Goal: Task Accomplishment & Management: Complete application form

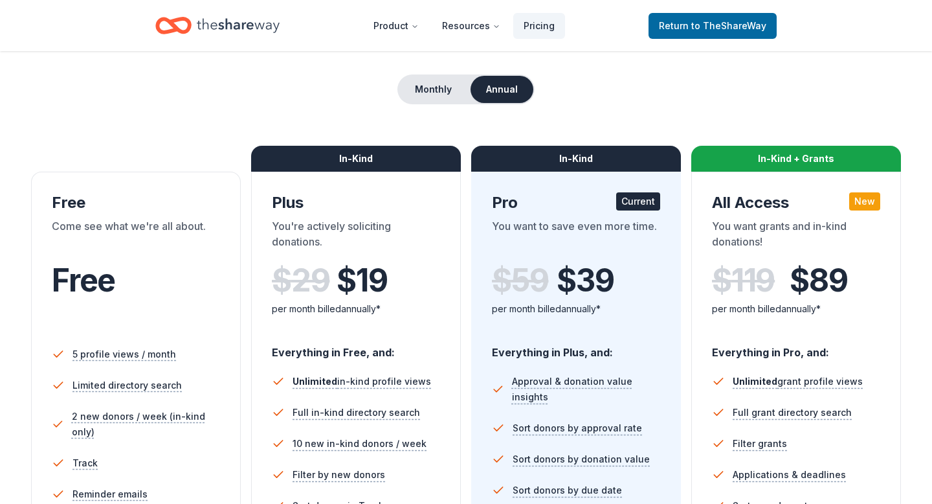
scroll to position [108, 0]
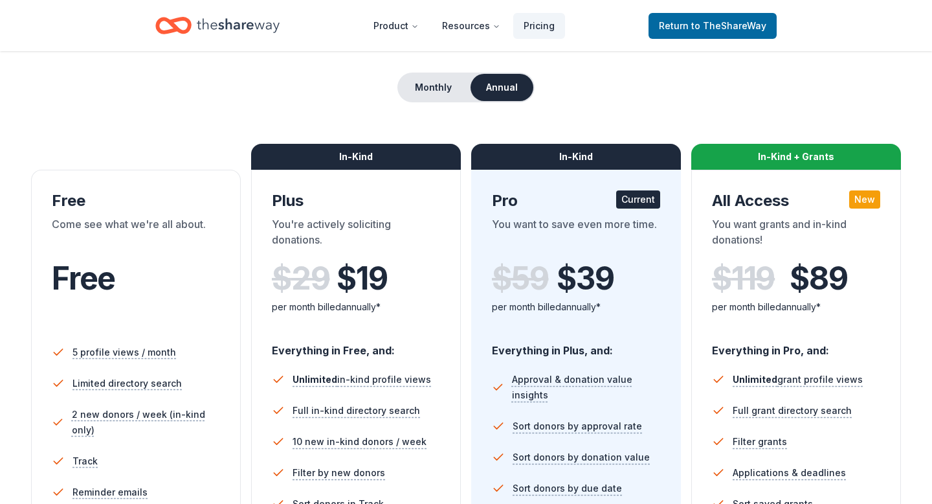
click at [176, 28] on icon "Home" at bounding box center [180, 25] width 20 height 13
click at [249, 28] on icon "Home" at bounding box center [238, 25] width 83 height 14
click at [249, 24] on icon "Home" at bounding box center [238, 25] width 83 height 14
click at [691, 28] on span "Return to TheShareWay" at bounding box center [712, 26] width 107 height 16
click at [697, 29] on span "to TheShareWay" at bounding box center [728, 25] width 75 height 11
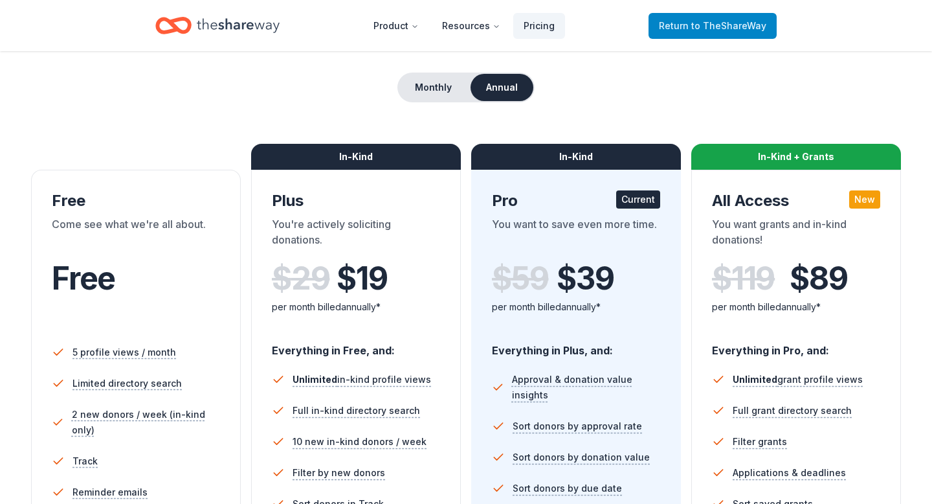
click at [697, 29] on span "to TheShareWay" at bounding box center [728, 25] width 75 height 11
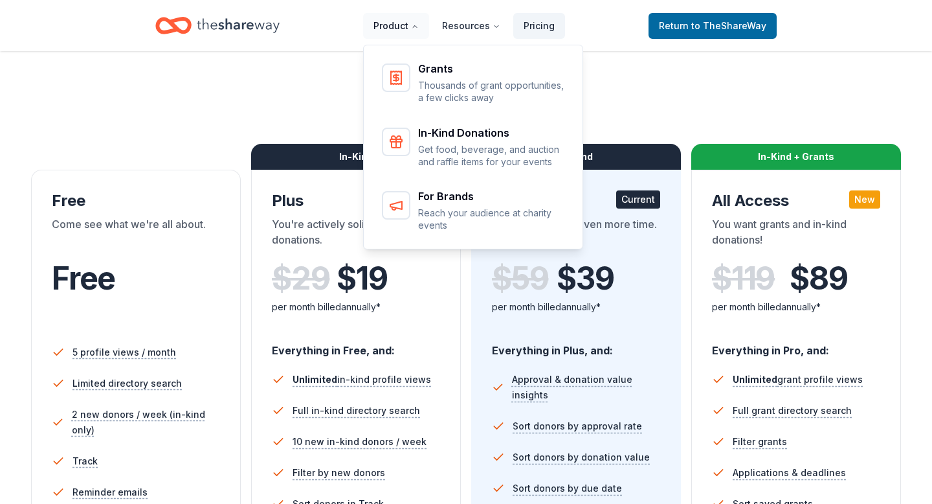
click at [399, 25] on button "Product" at bounding box center [396, 26] width 66 height 26
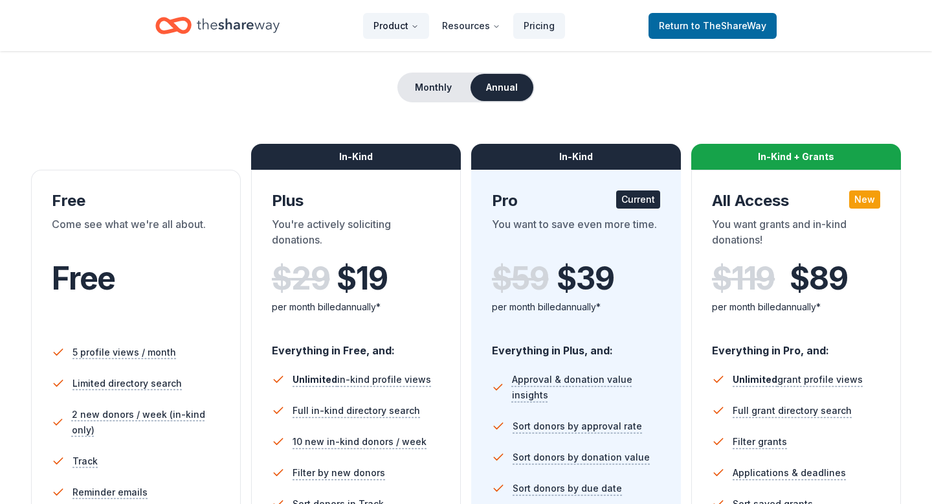
click at [403, 27] on button "Product" at bounding box center [396, 26] width 66 height 26
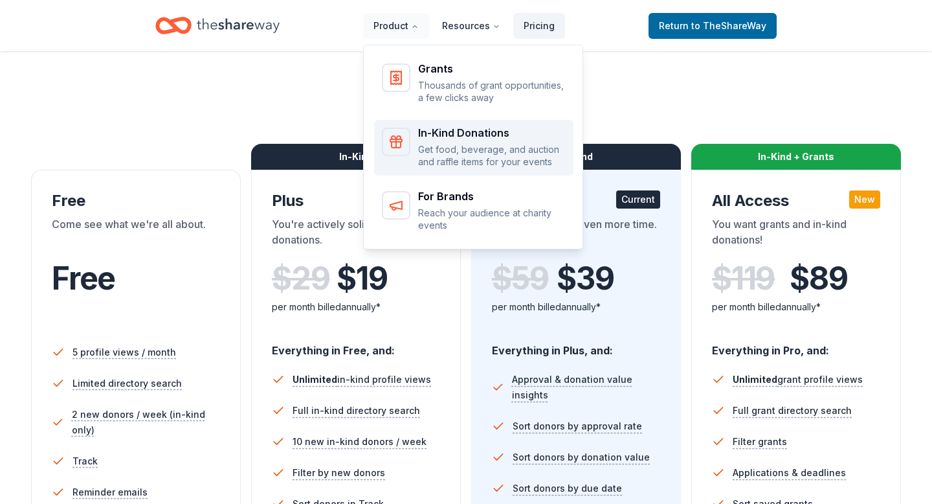
click at [408, 139] on div "Main" at bounding box center [396, 142] width 28 height 28
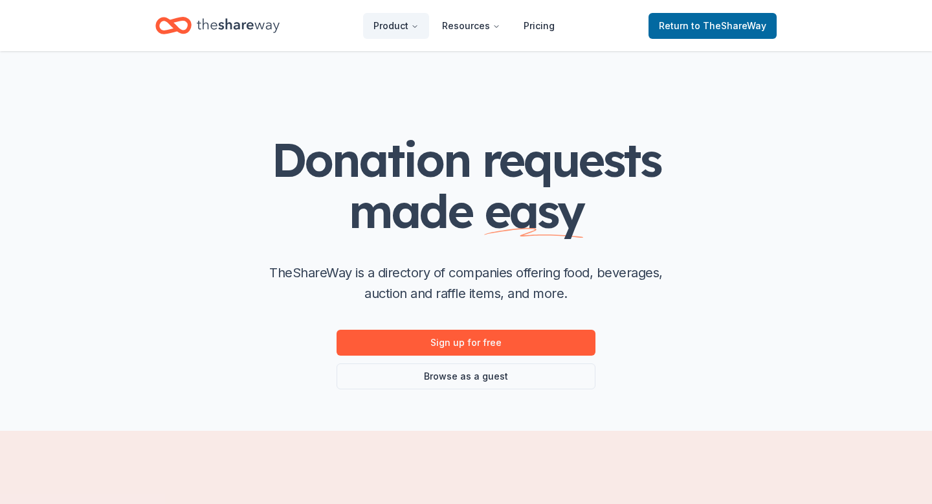
click at [181, 24] on icon "Home" at bounding box center [173, 25] width 36 height 30
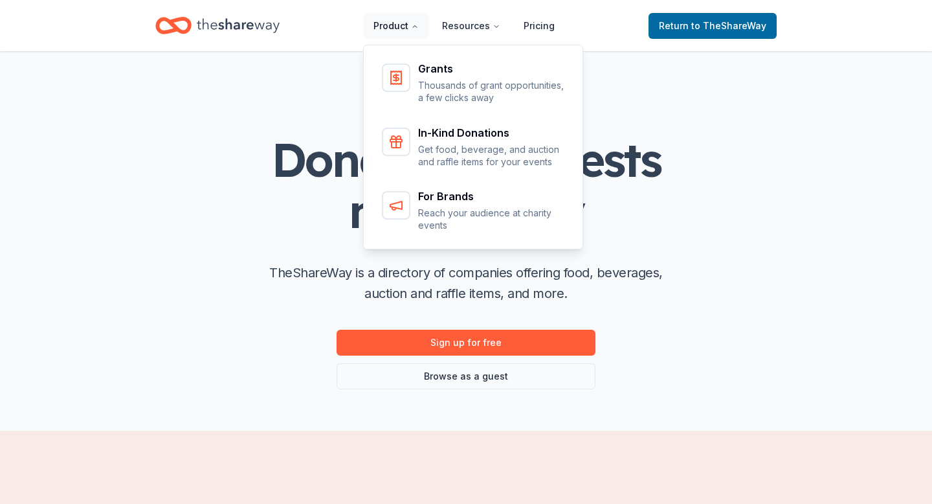
click at [396, 27] on button "Product" at bounding box center [396, 26] width 66 height 26
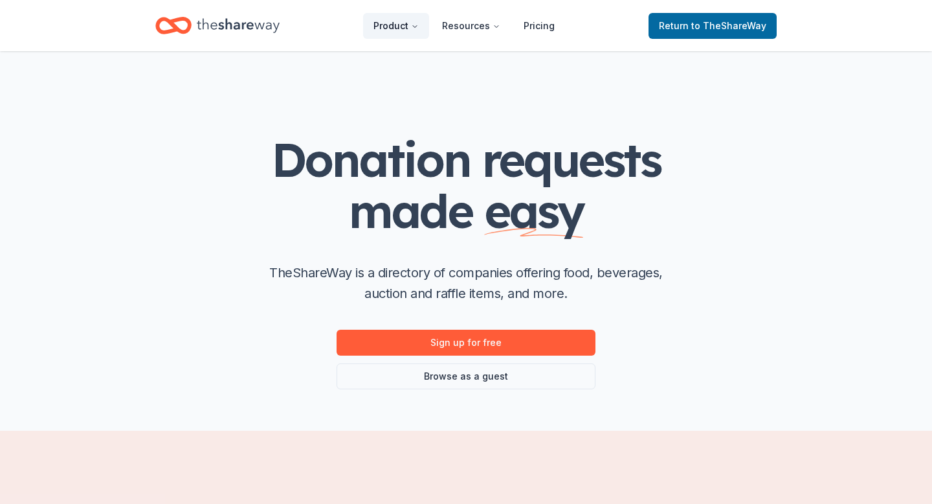
click at [396, 27] on button "Product" at bounding box center [396, 26] width 66 height 26
click at [717, 22] on span "to TheShareWay" at bounding box center [728, 25] width 75 height 11
click at [173, 30] on icon "Home" at bounding box center [167, 25] width 20 height 13
click at [173, 32] on icon "Home" at bounding box center [167, 25] width 20 height 13
click at [237, 28] on icon "Home" at bounding box center [238, 25] width 83 height 14
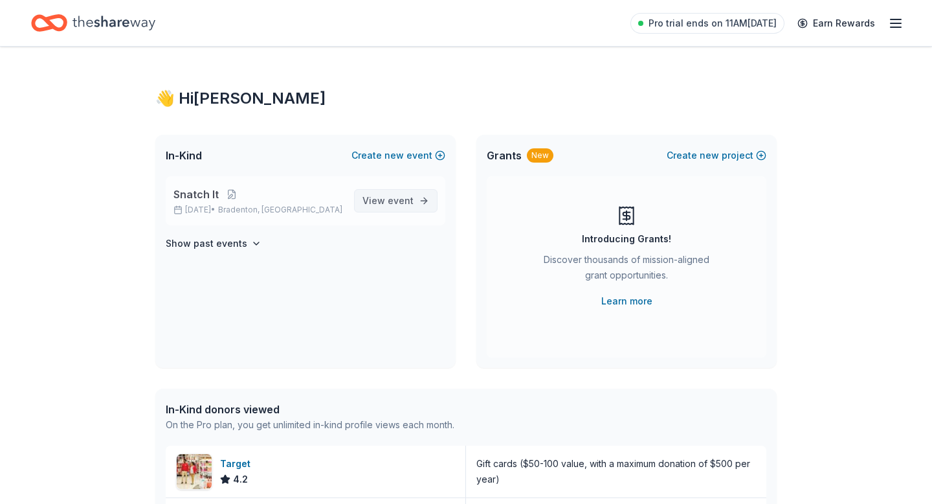
click at [396, 195] on span "event" at bounding box center [401, 200] width 26 height 11
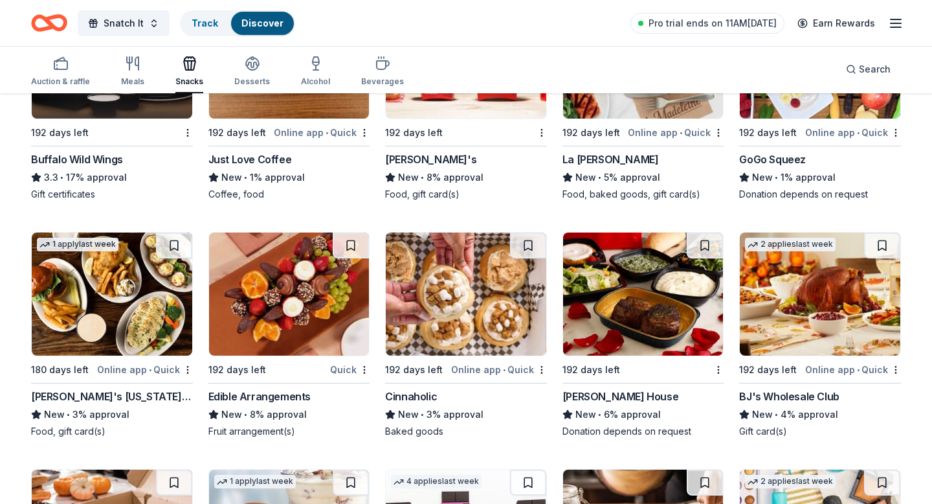
scroll to position [1958, 0]
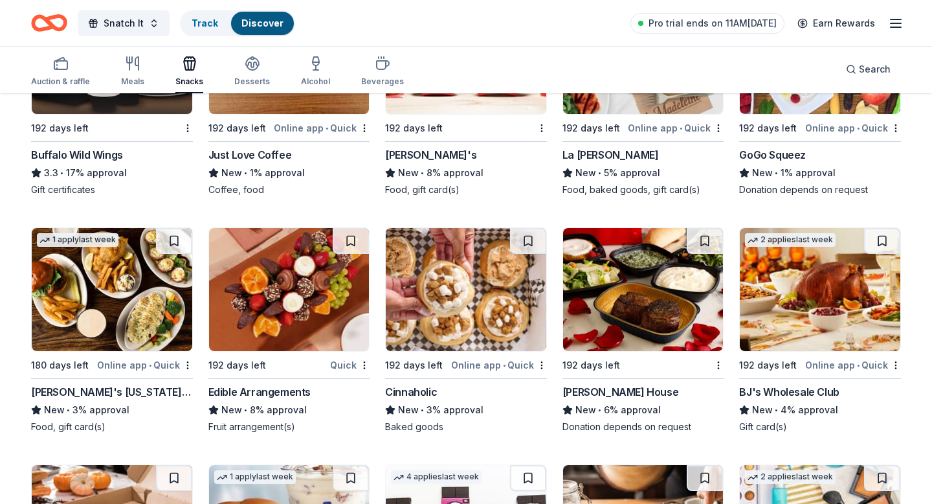
click at [632, 288] on img at bounding box center [643, 289] width 161 height 123
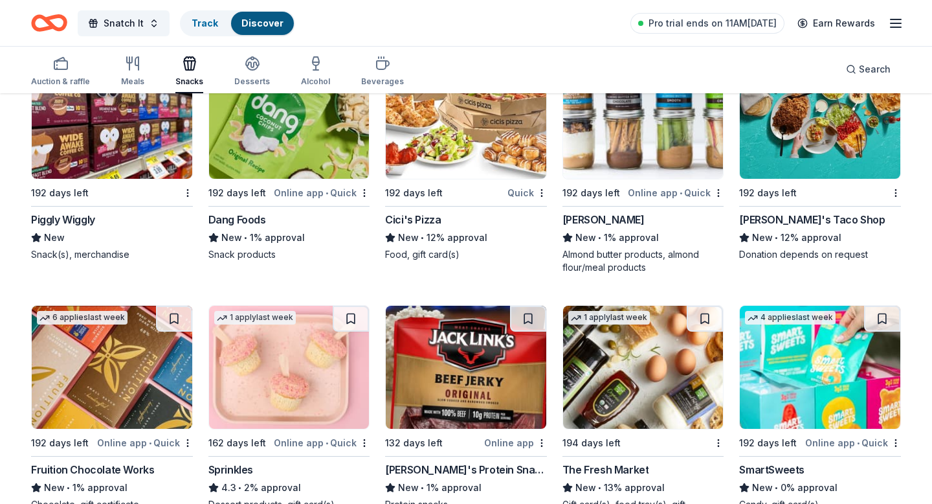
scroll to position [2669, 0]
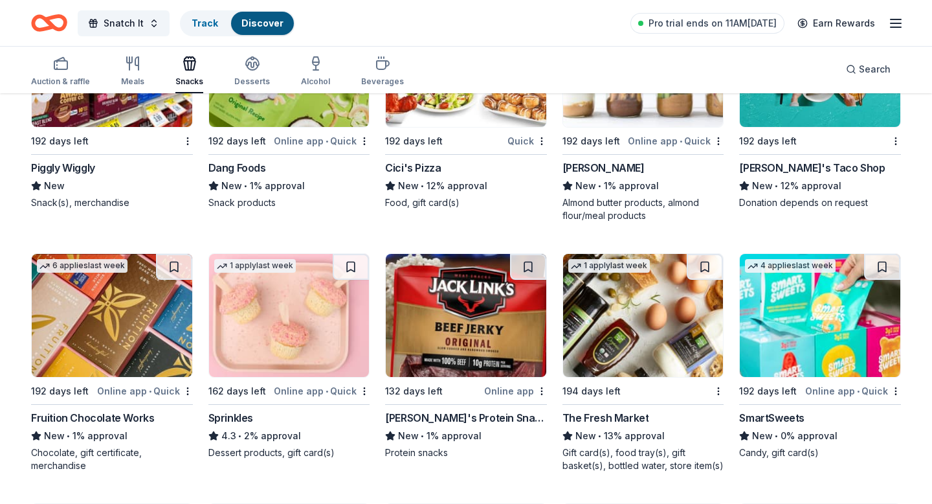
click at [634, 317] on img at bounding box center [643, 315] width 161 height 123
click at [632, 342] on img at bounding box center [643, 315] width 161 height 123
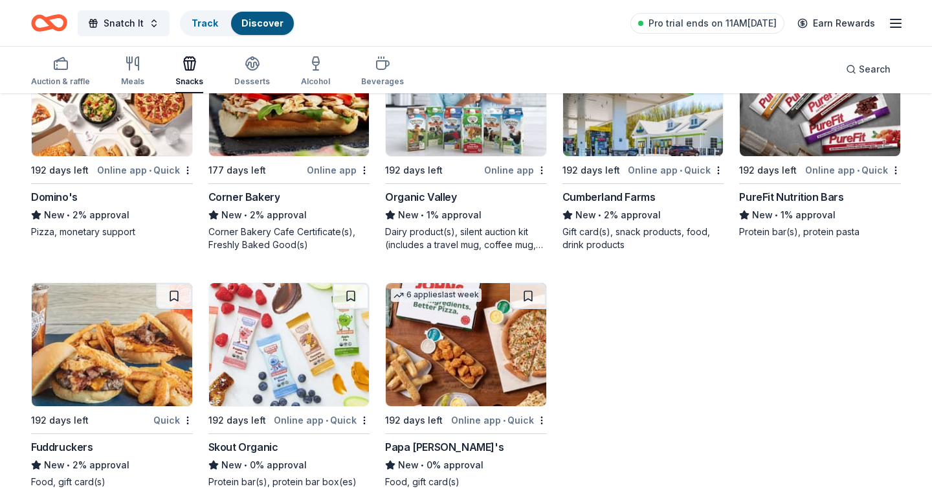
scroll to position [3400, 0]
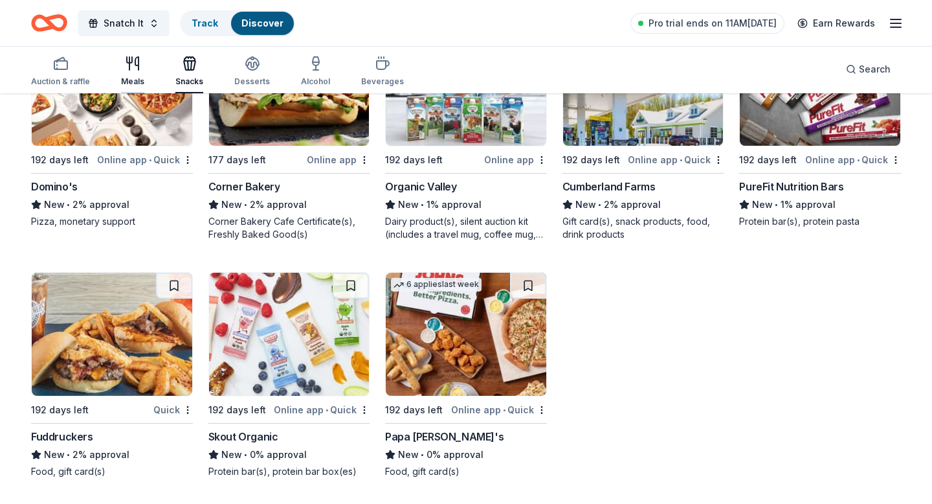
click at [128, 77] on div "Meals" at bounding box center [132, 81] width 23 height 10
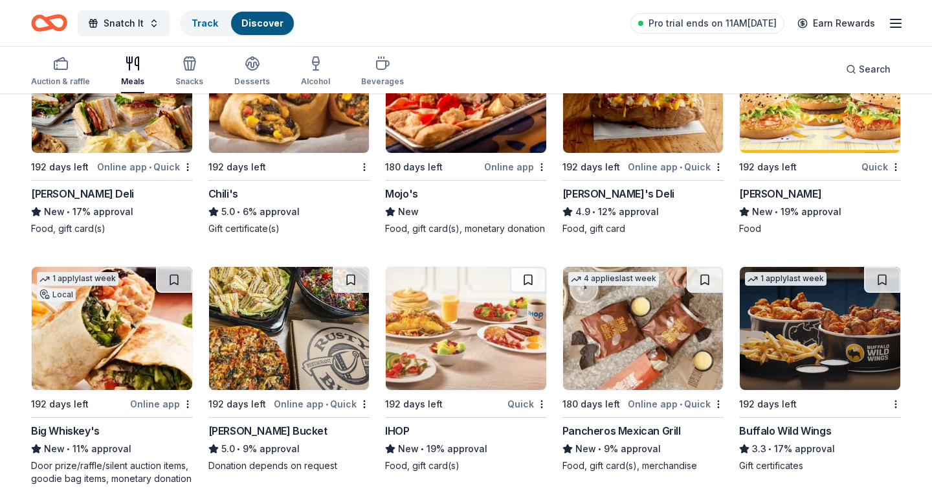
scroll to position [947, 0]
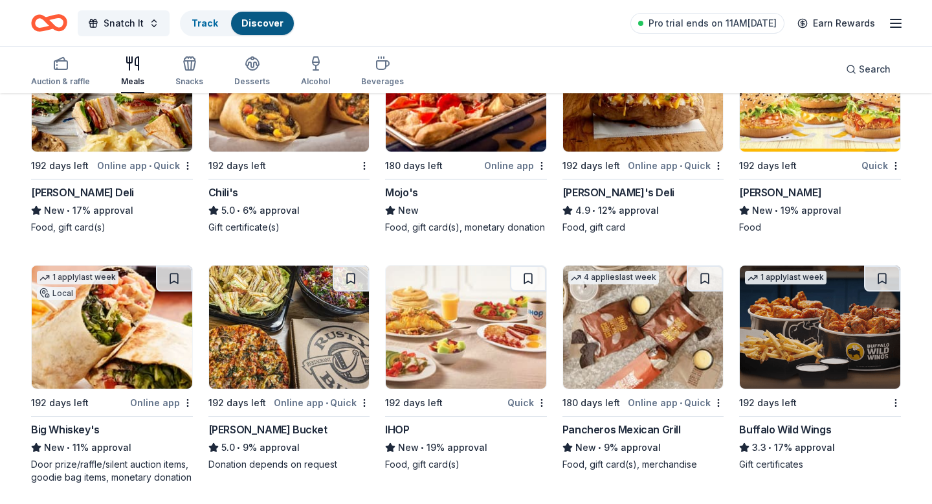
click at [256, 342] on img at bounding box center [289, 326] width 161 height 123
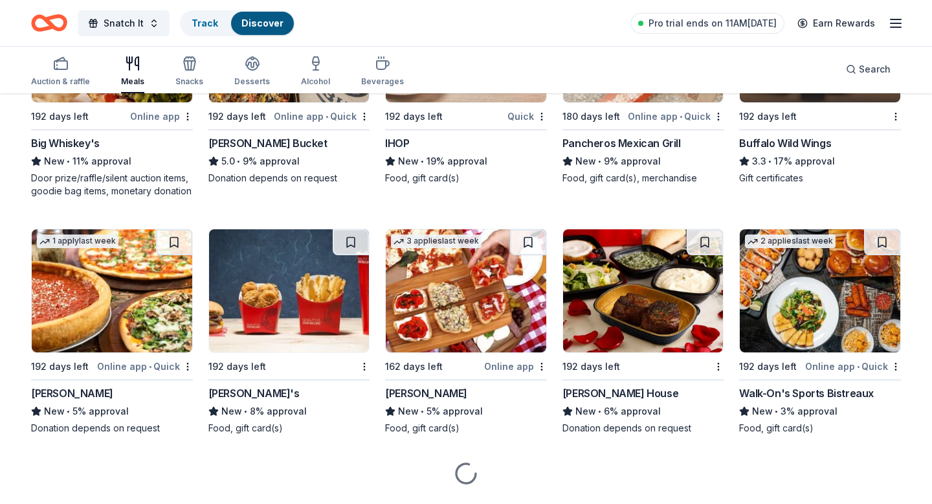
scroll to position [1237, 0]
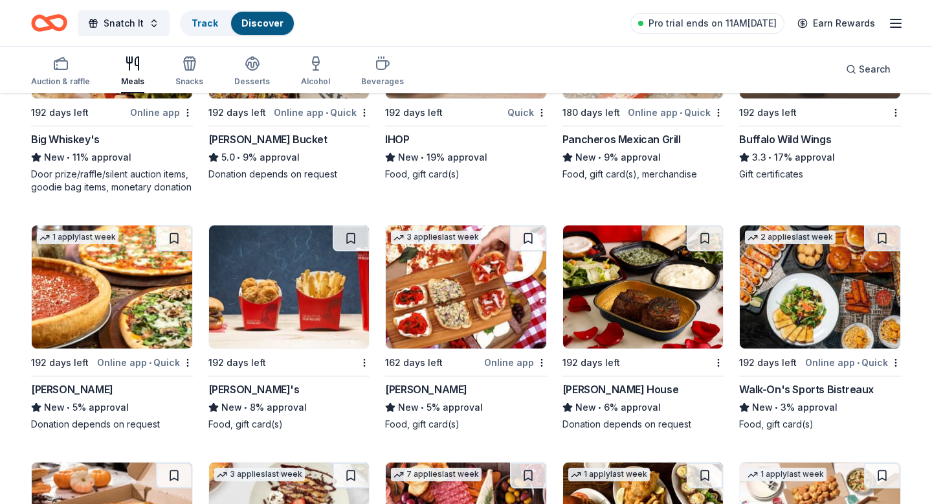
click at [63, 297] on img at bounding box center [112, 286] width 161 height 123
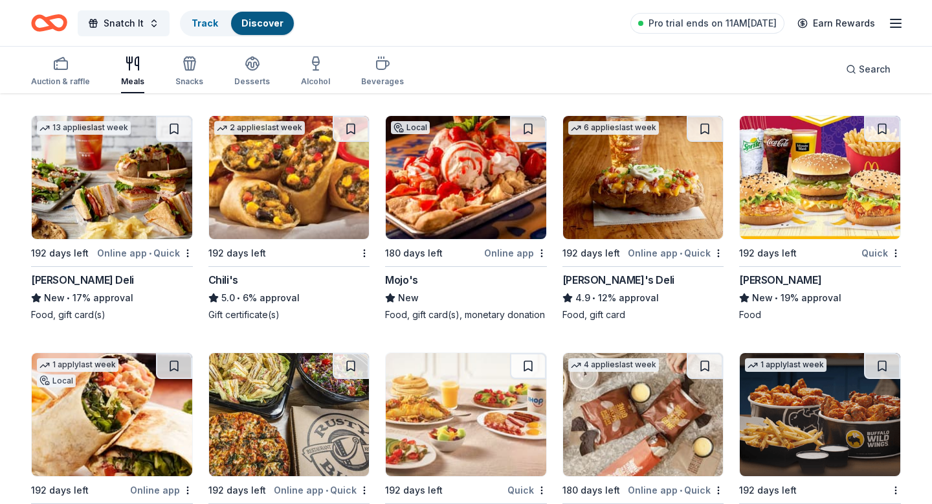
scroll to position [571, 0]
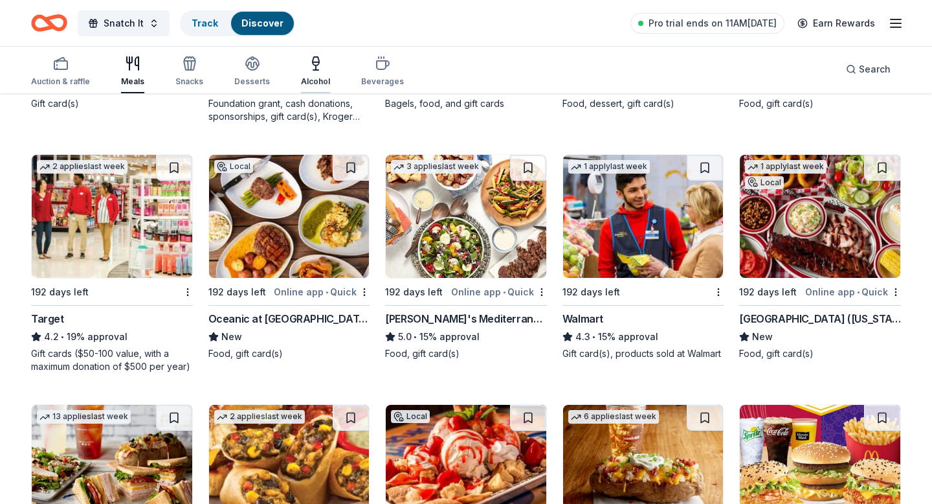
click at [302, 70] on div "button" at bounding box center [315, 64] width 29 height 16
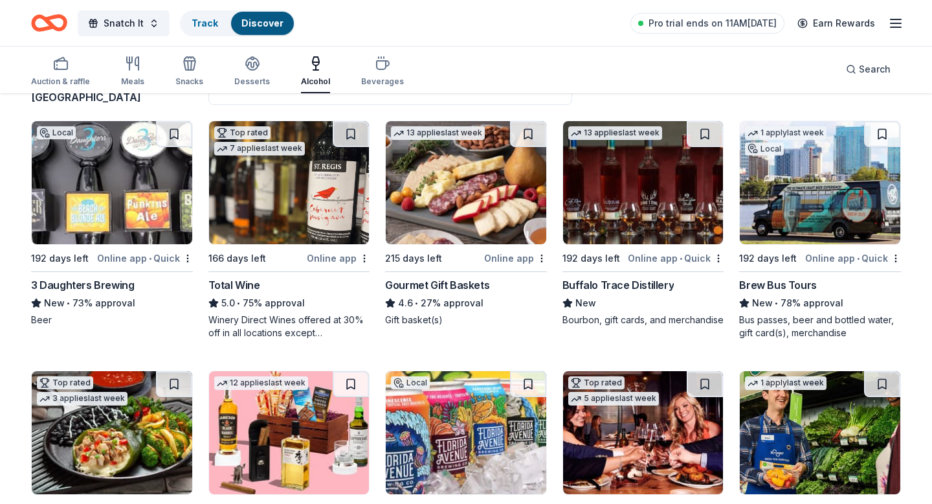
scroll to position [118, 0]
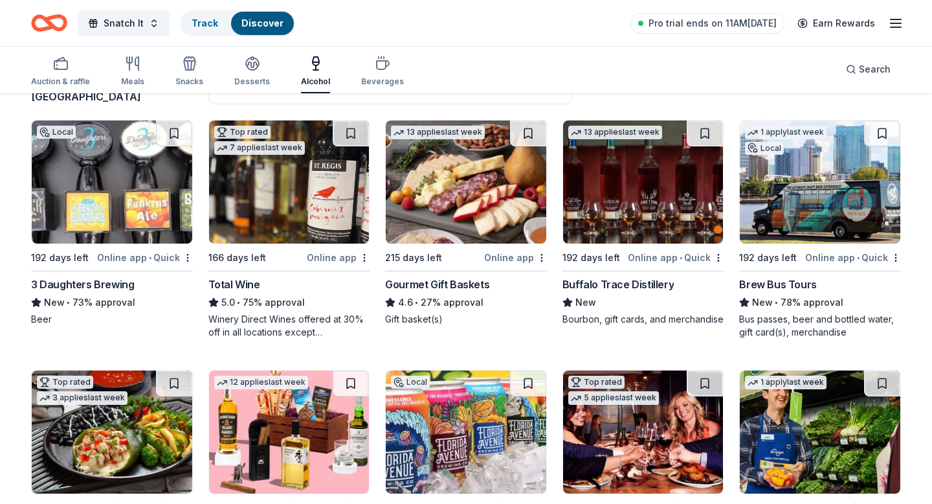
click at [104, 194] on img at bounding box center [112, 181] width 161 height 123
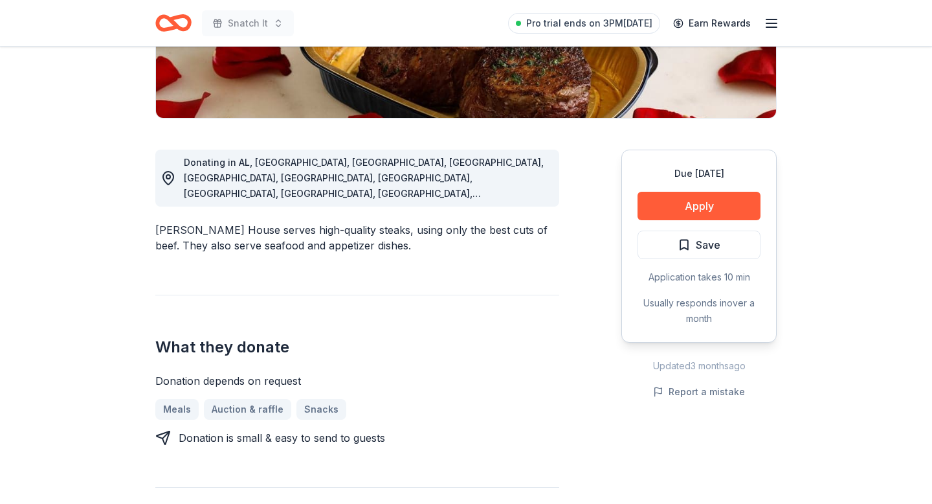
scroll to position [296, 0]
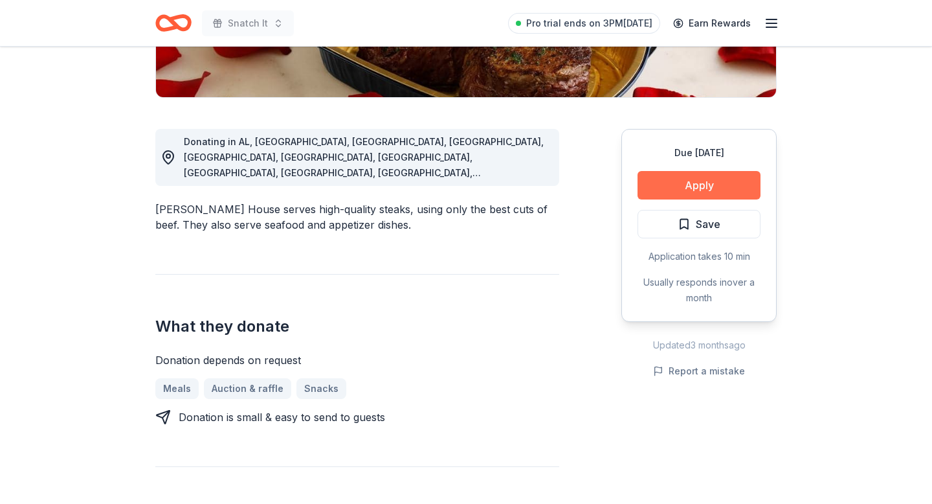
click at [704, 188] on button "Apply" at bounding box center [699, 185] width 123 height 28
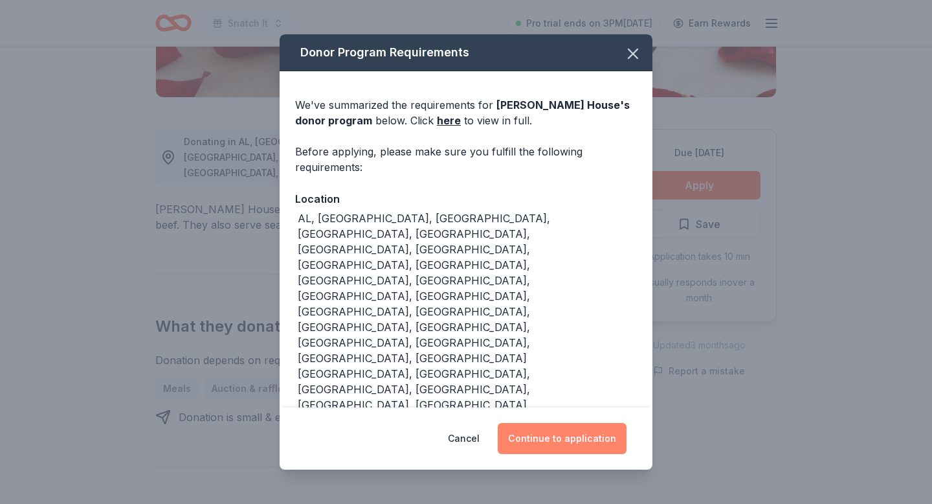
click at [583, 423] on button "Continue to application" at bounding box center [562, 438] width 129 height 31
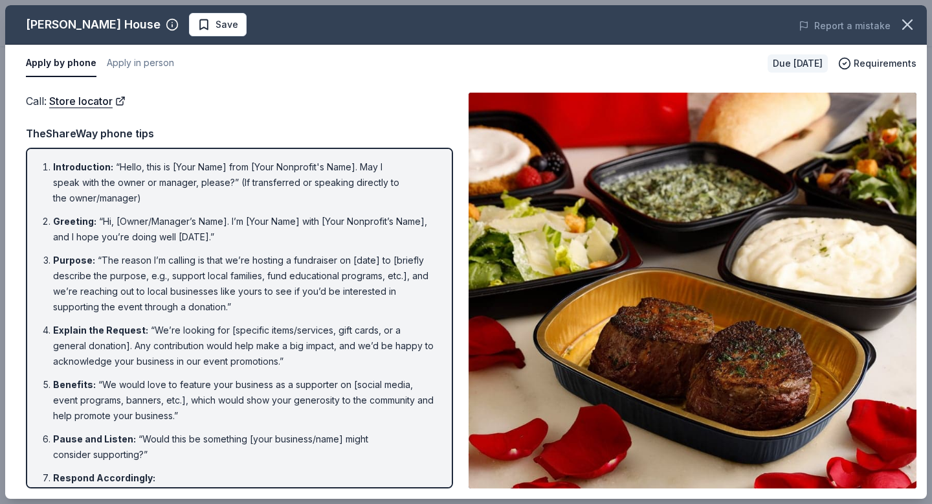
scroll to position [146, 0]
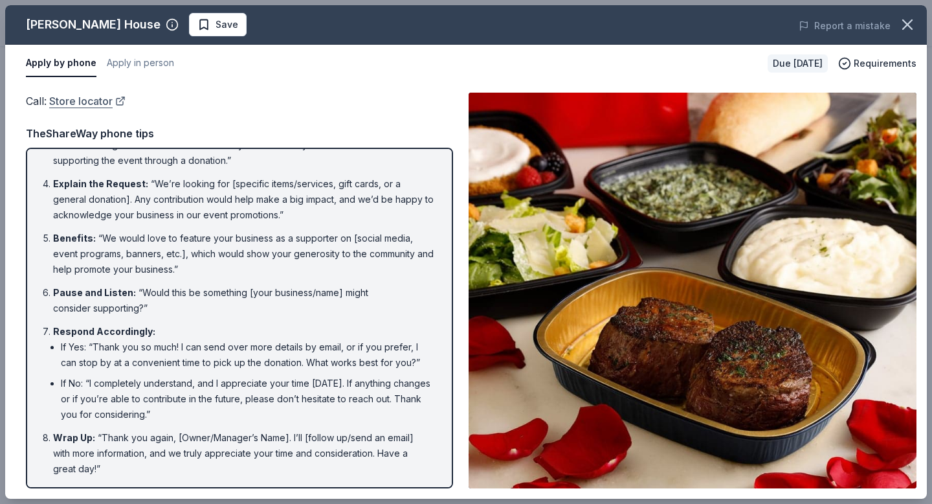
click at [98, 100] on link "Store locator" at bounding box center [87, 101] width 76 height 17
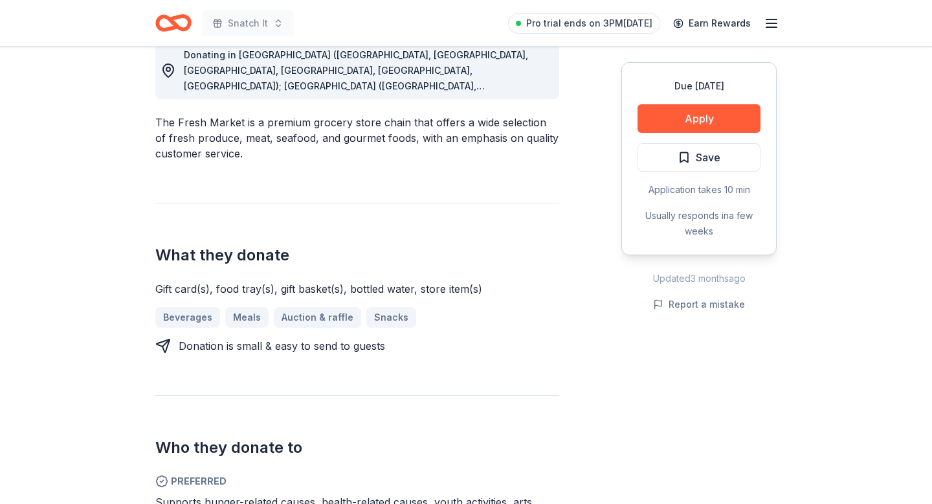
scroll to position [429, 0]
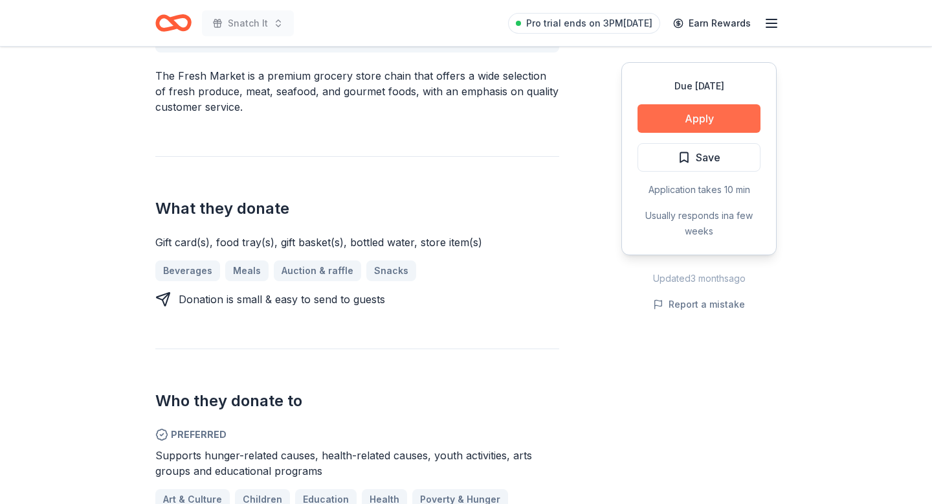
click at [726, 114] on button "Apply" at bounding box center [699, 118] width 123 height 28
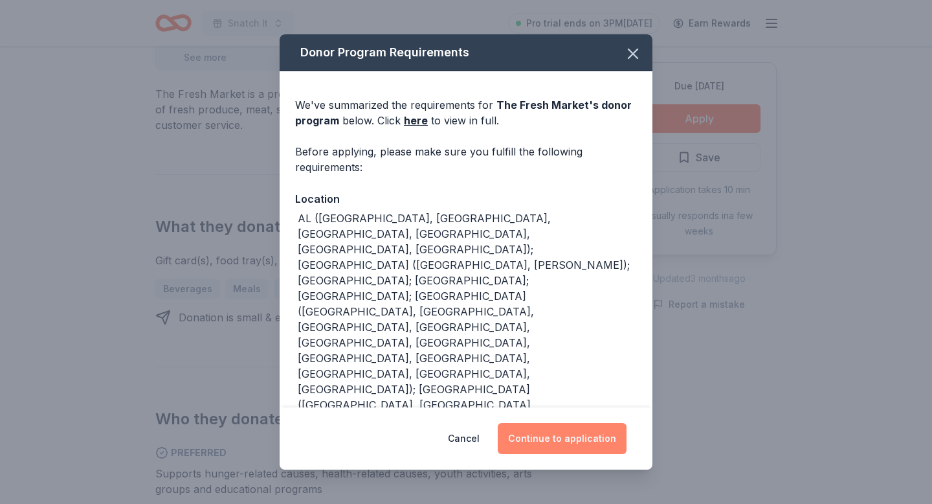
click at [568, 438] on button "Continue to application" at bounding box center [562, 438] width 129 height 31
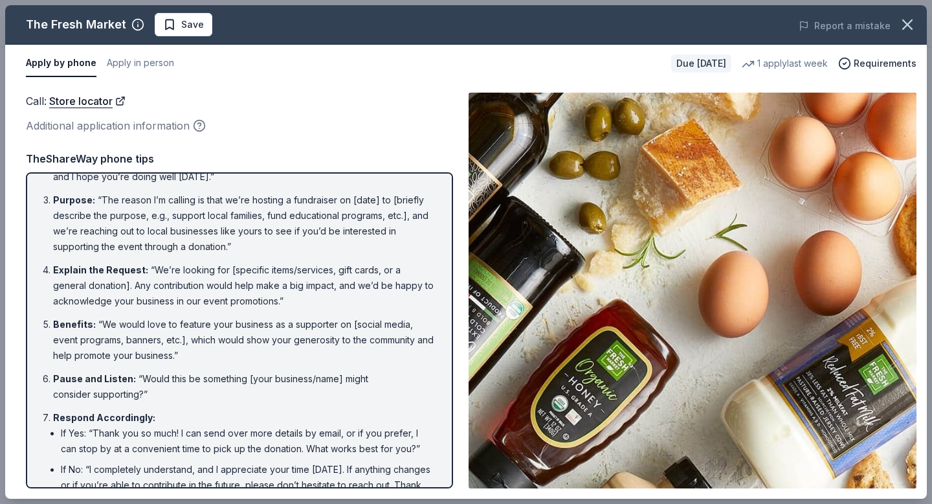
scroll to position [171, 0]
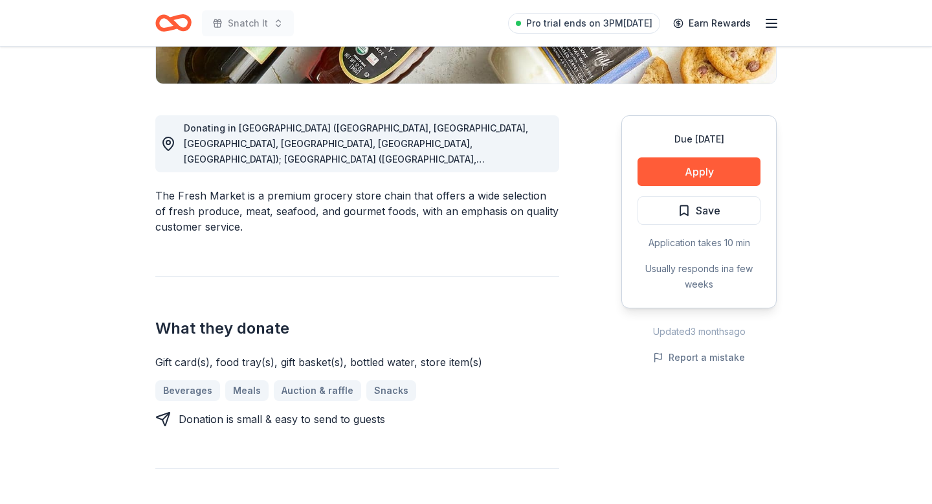
scroll to position [331, 0]
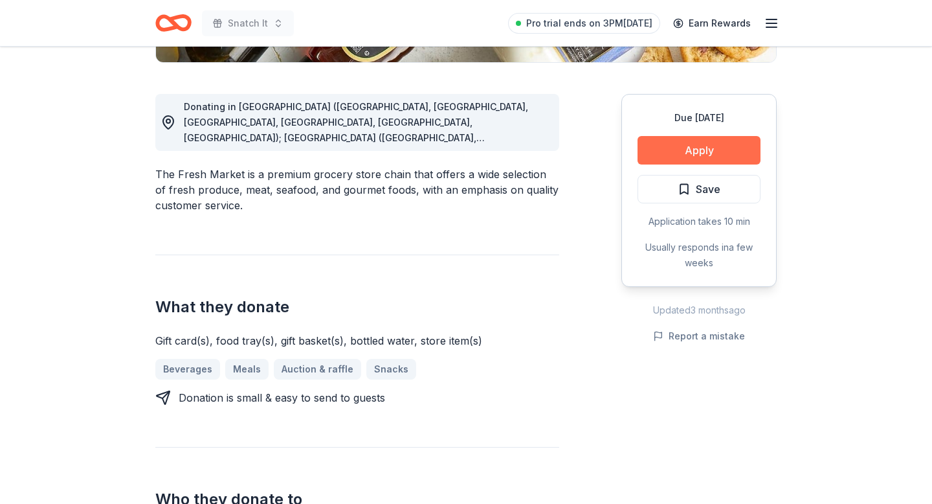
click at [696, 158] on button "Apply" at bounding box center [699, 150] width 123 height 28
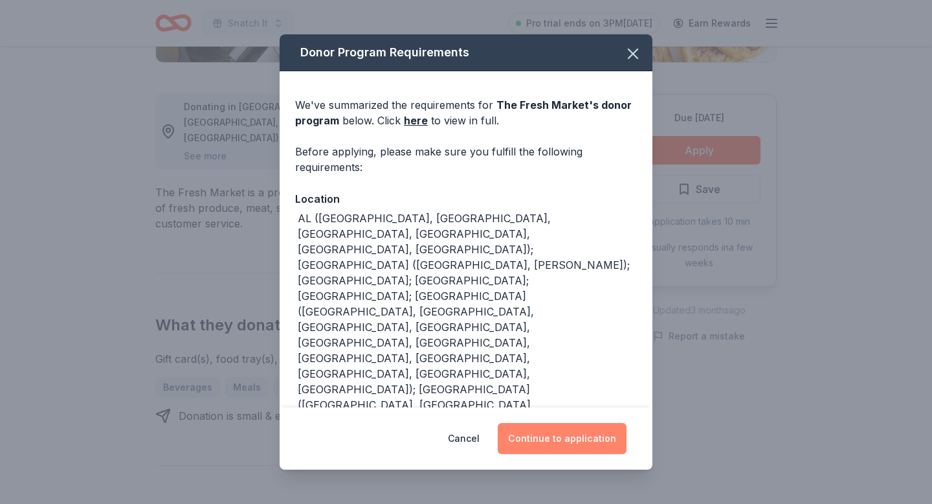
click at [570, 439] on button "Continue to application" at bounding box center [562, 438] width 129 height 31
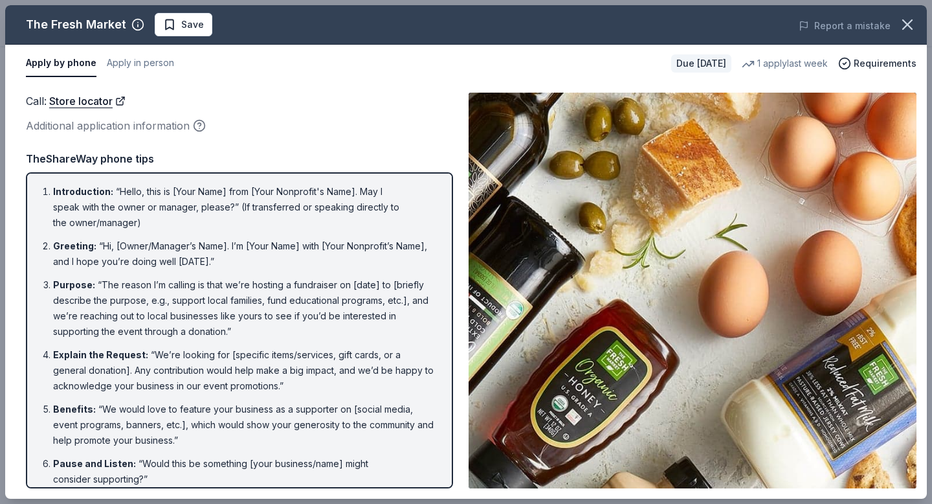
scroll to position [171, 0]
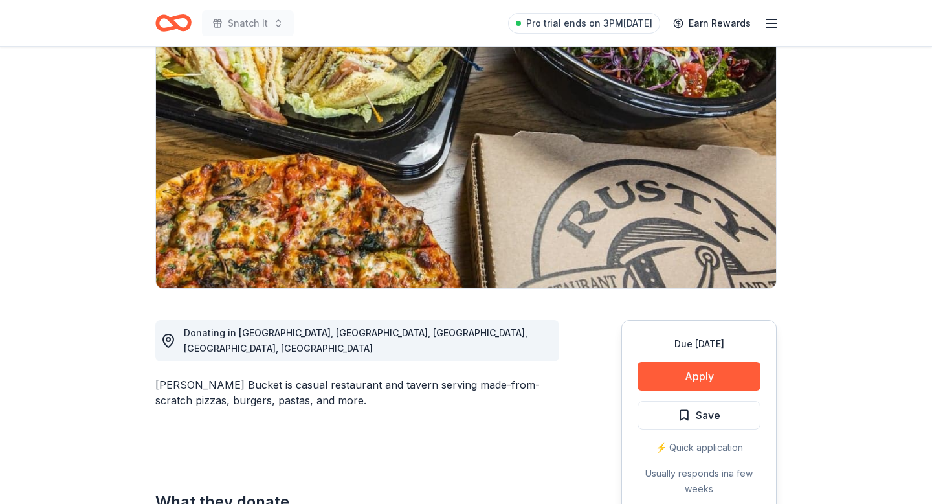
scroll to position [12, 0]
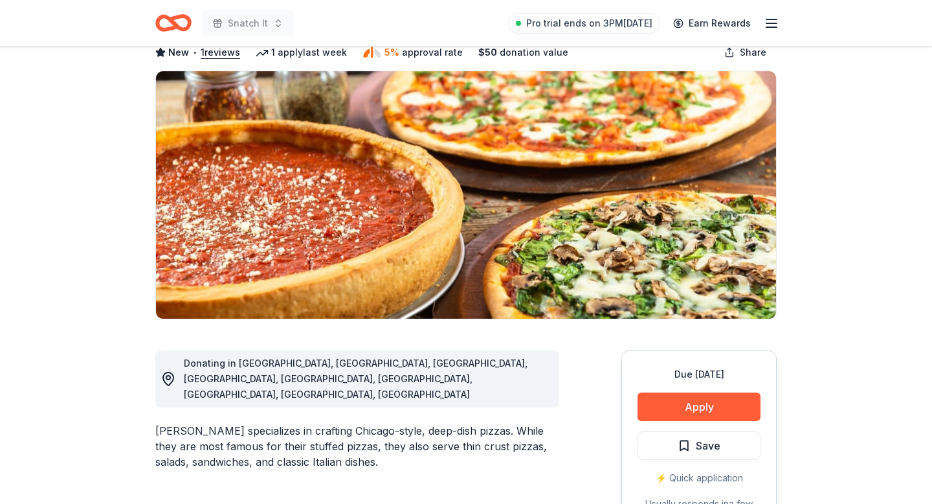
scroll to position [87, 0]
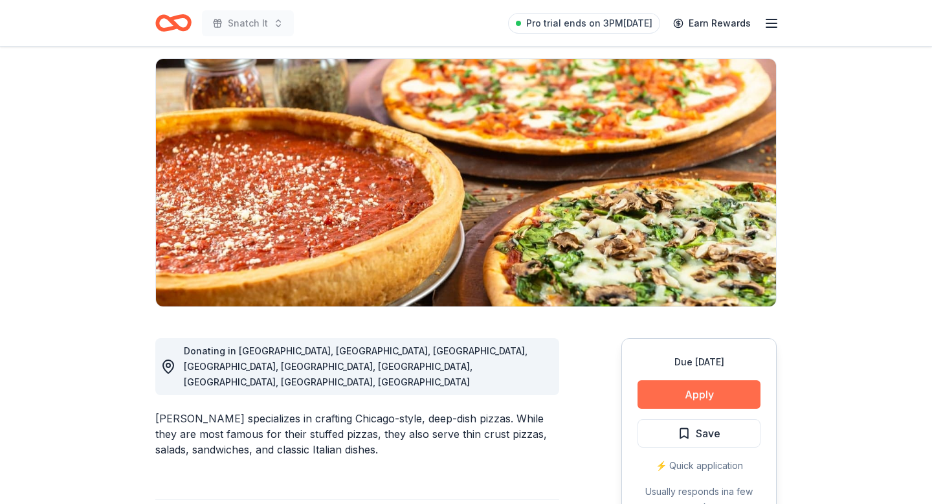
click at [707, 390] on button "Apply" at bounding box center [699, 394] width 123 height 28
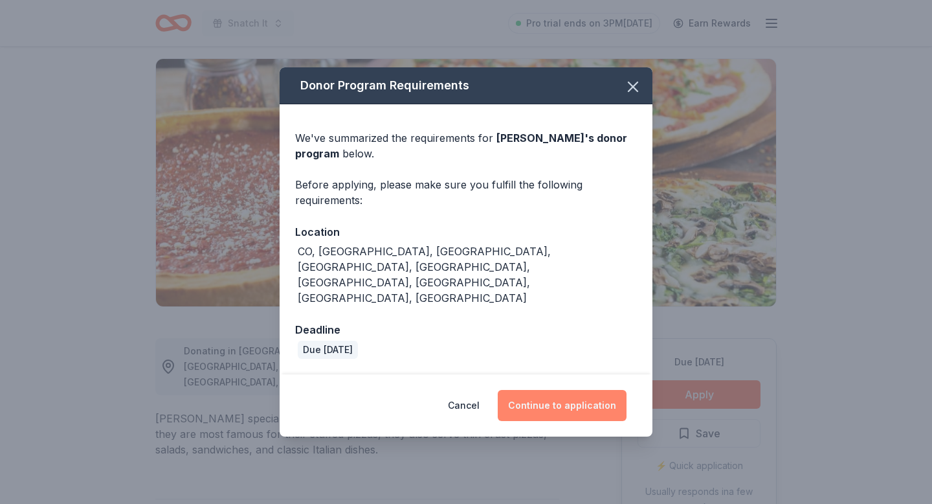
click at [577, 390] on button "Continue to application" at bounding box center [562, 405] width 129 height 31
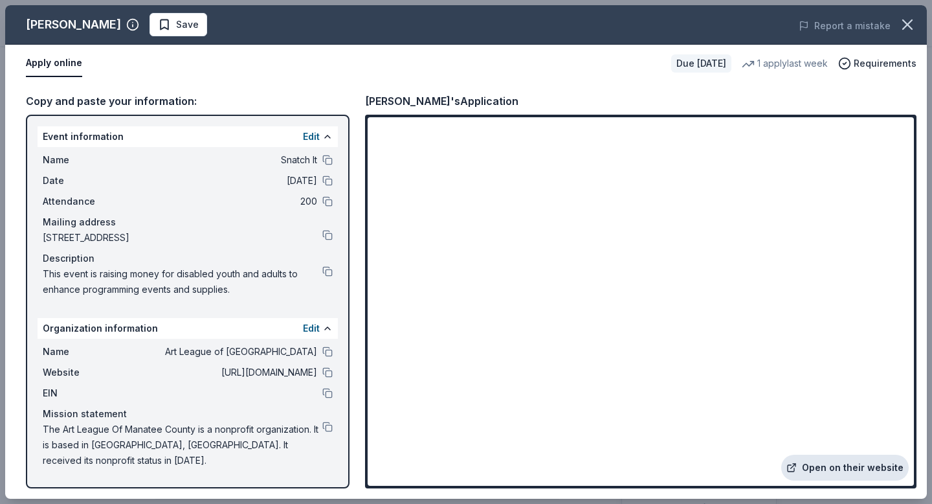
click at [893, 460] on link "Open on their website" at bounding box center [845, 467] width 128 height 26
click at [807, 463] on link "Open on their website" at bounding box center [845, 467] width 128 height 26
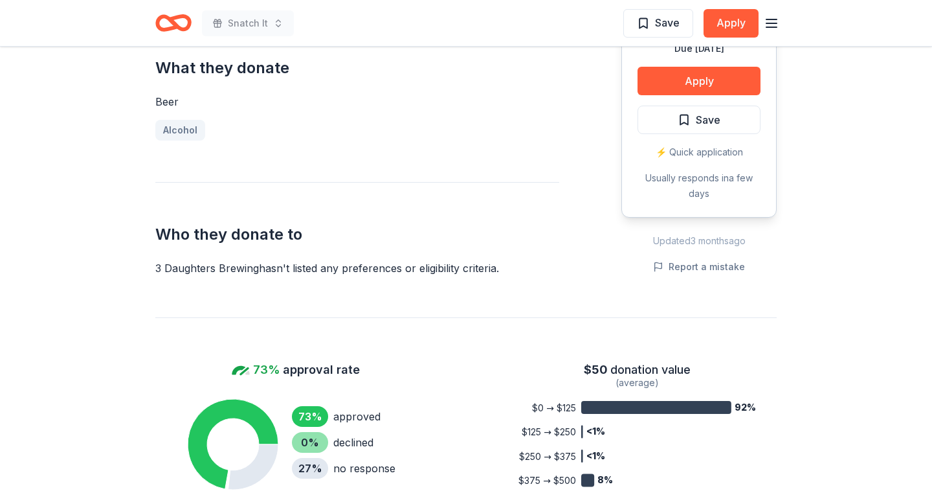
scroll to position [530, 0]
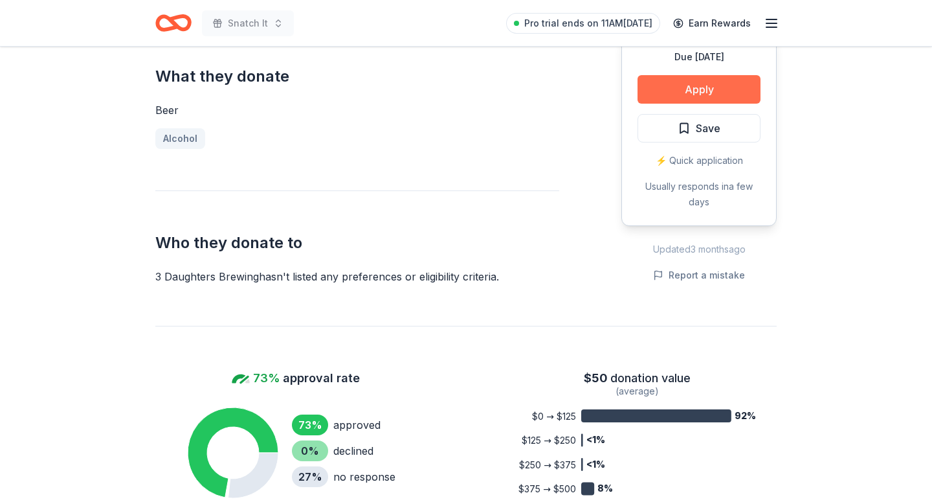
click at [714, 75] on button "Apply" at bounding box center [699, 89] width 123 height 28
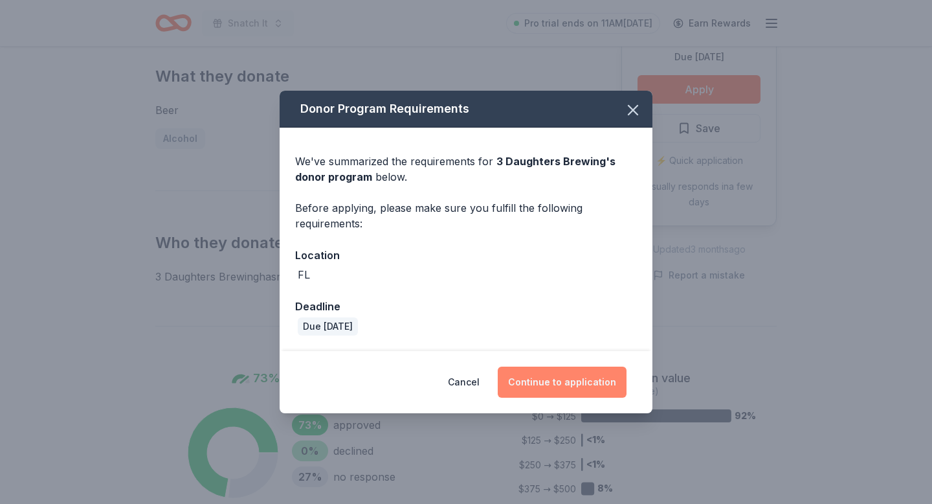
click at [571, 379] on button "Continue to application" at bounding box center [562, 381] width 129 height 31
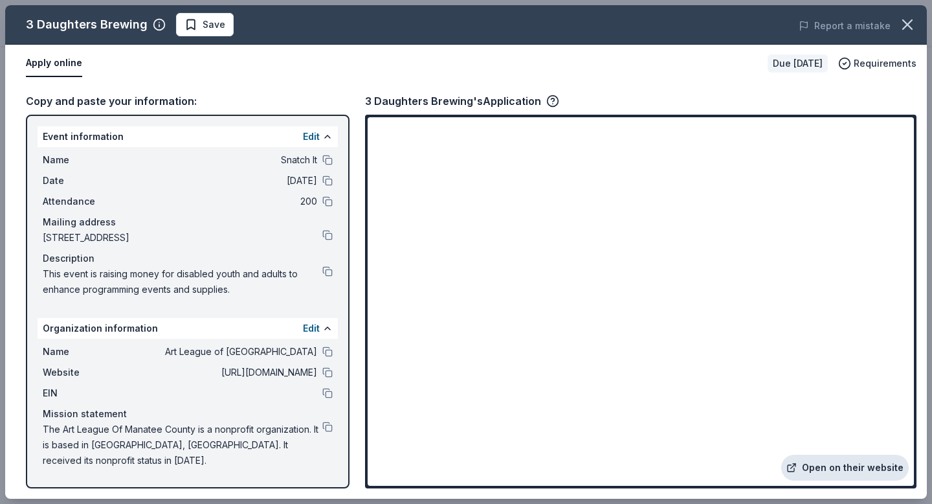
click at [810, 473] on link "Open on their website" at bounding box center [845, 467] width 128 height 26
